Goal: Transaction & Acquisition: Purchase product/service

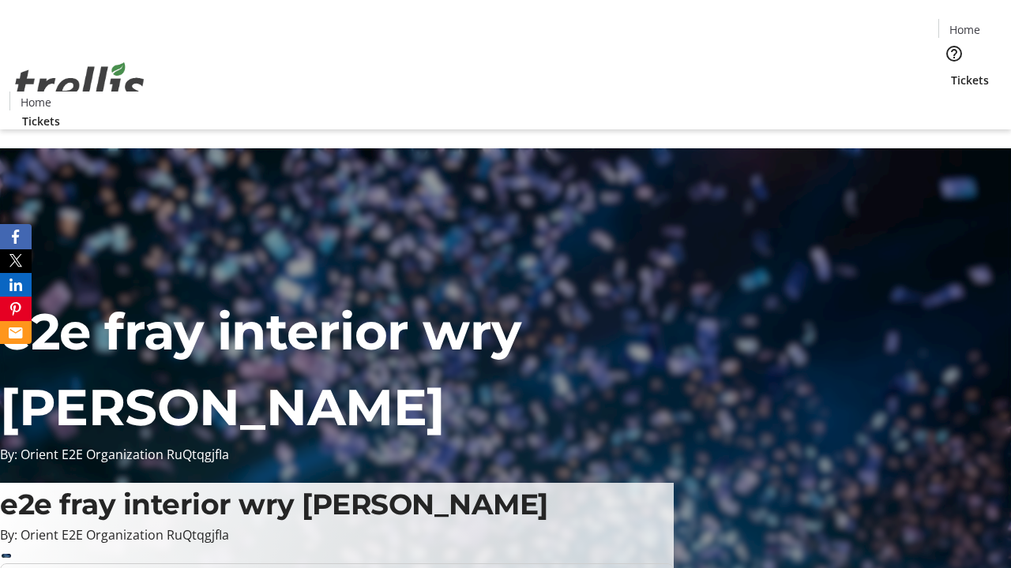
click at [951, 72] on span "Tickets" at bounding box center [970, 80] width 38 height 17
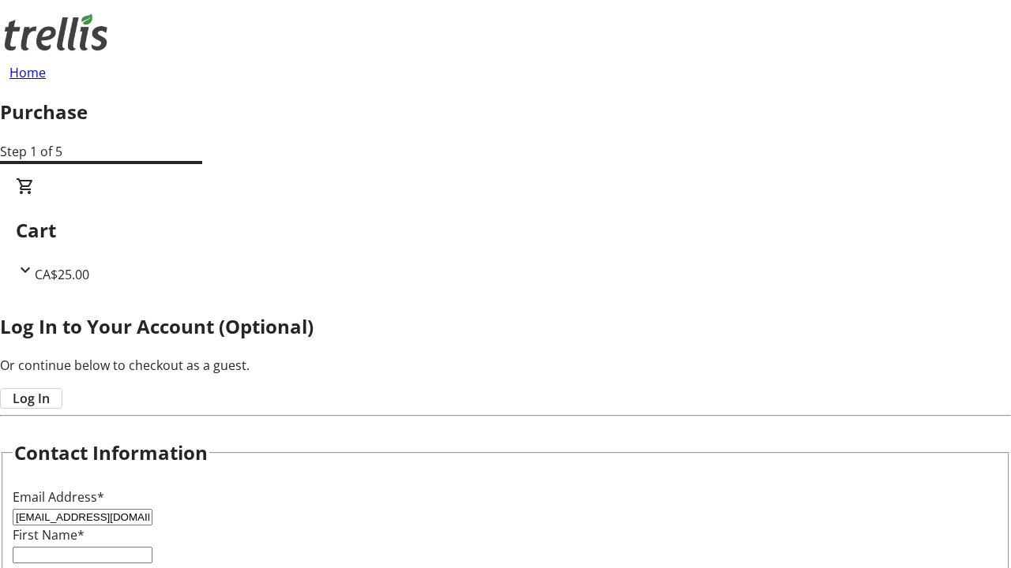
type input "[EMAIL_ADDRESS][DOMAIN_NAME]"
type input "Trey"
type input "[PERSON_NAME]"
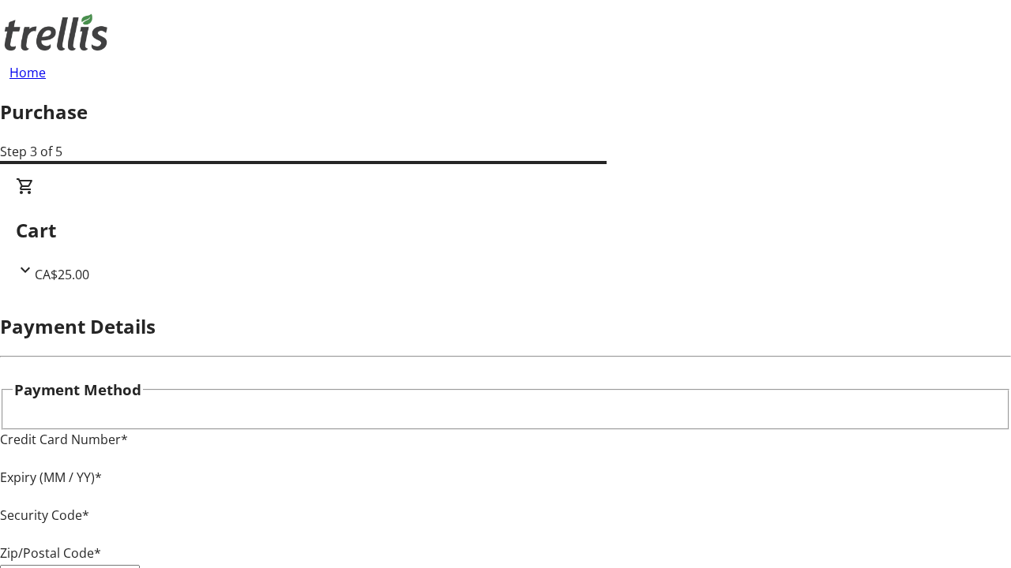
type input "V1Y 0C2"
